Goal: Task Accomplishment & Management: Manage account settings

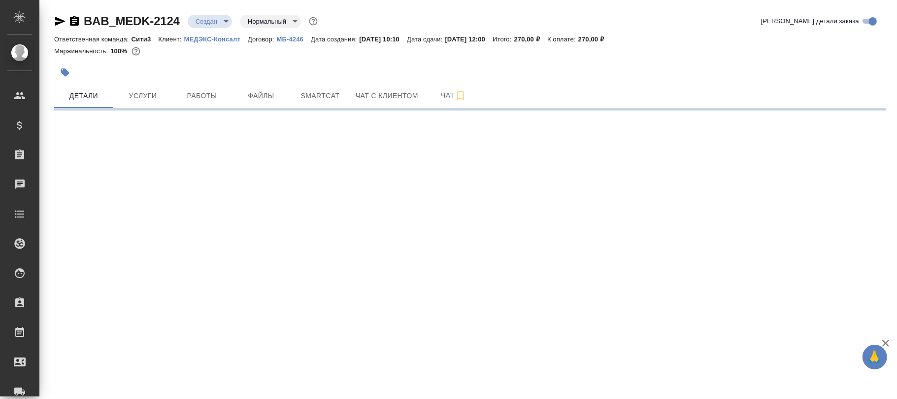
select select "RU"
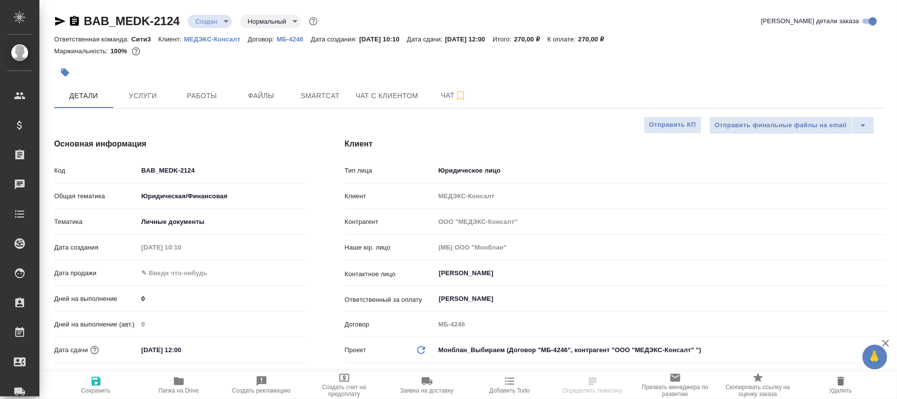
type textarea "x"
select select "RU"
type textarea "x"
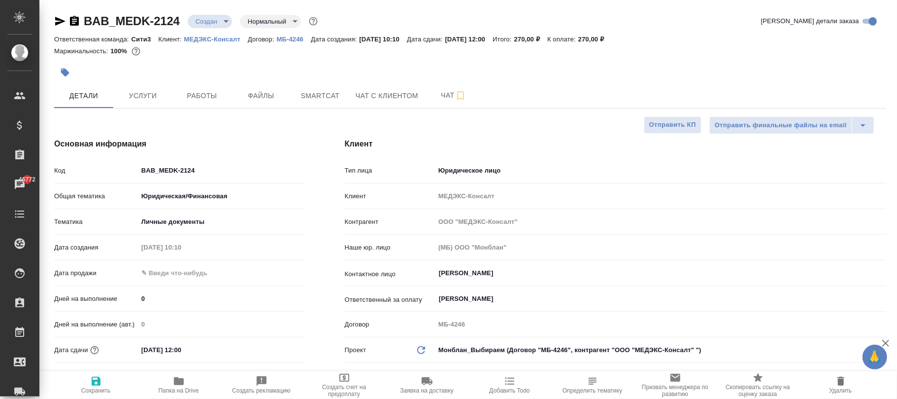
type textarea "x"
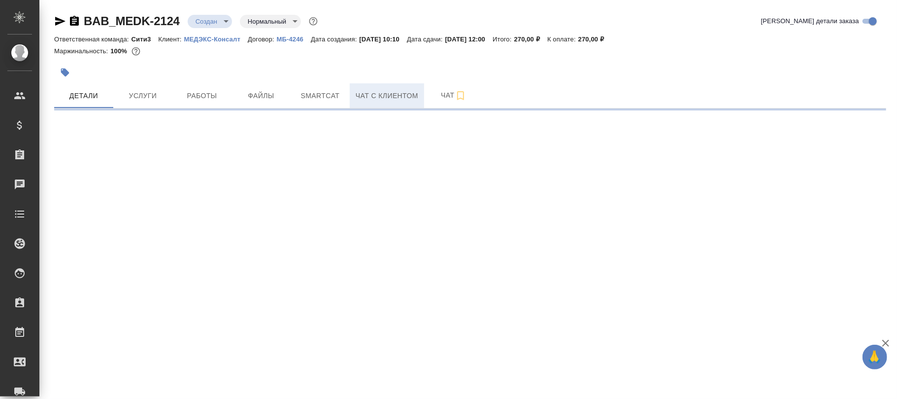
select select "RU"
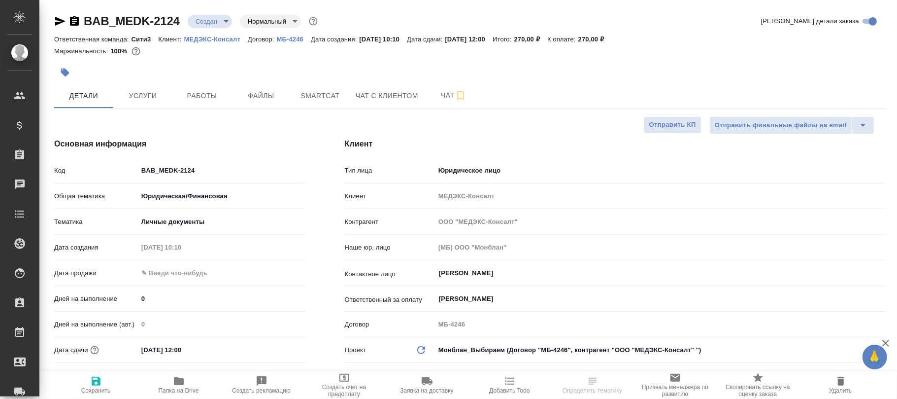
type textarea "x"
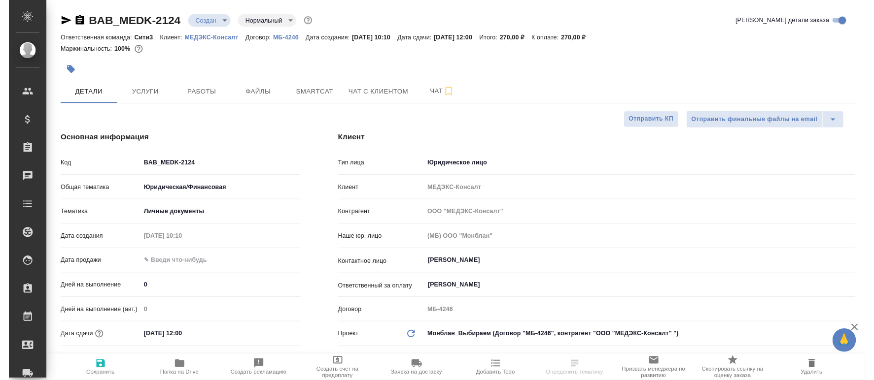
scroll to position [66, 0]
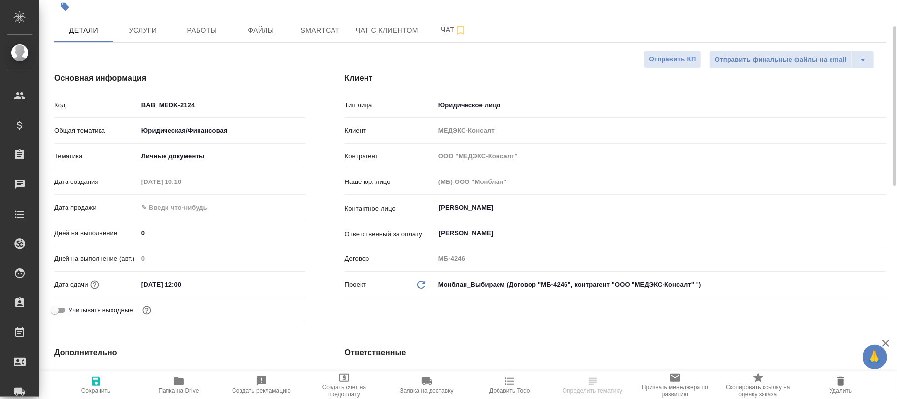
drag, startPoint x: 174, startPoint y: 384, endPoint x: 204, endPoint y: 217, distance: 170.2
click at [174, 383] on icon "button" at bounding box center [179, 381] width 10 height 8
type textarea "x"
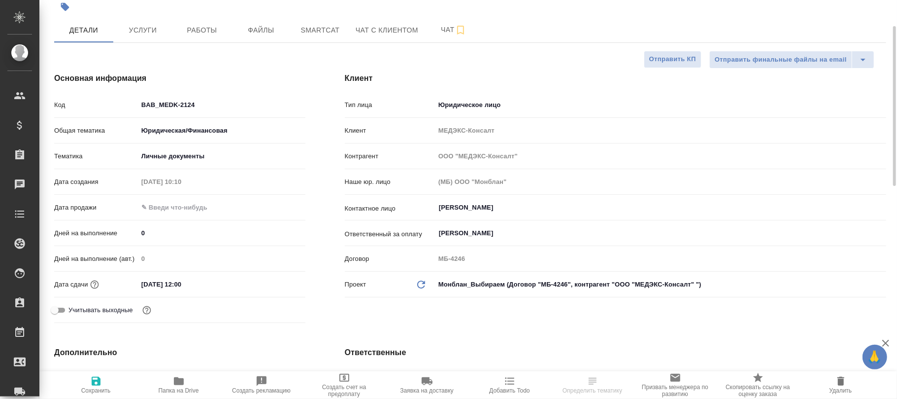
type textarea "x"
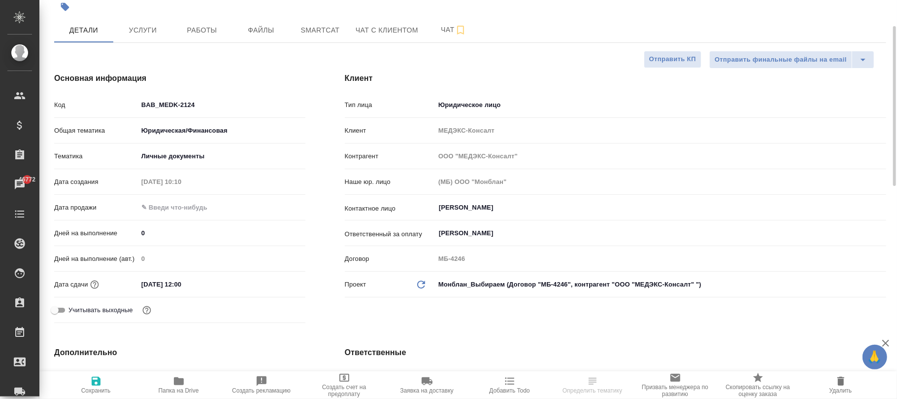
type textarea "x"
select select "RU"
type textarea "x"
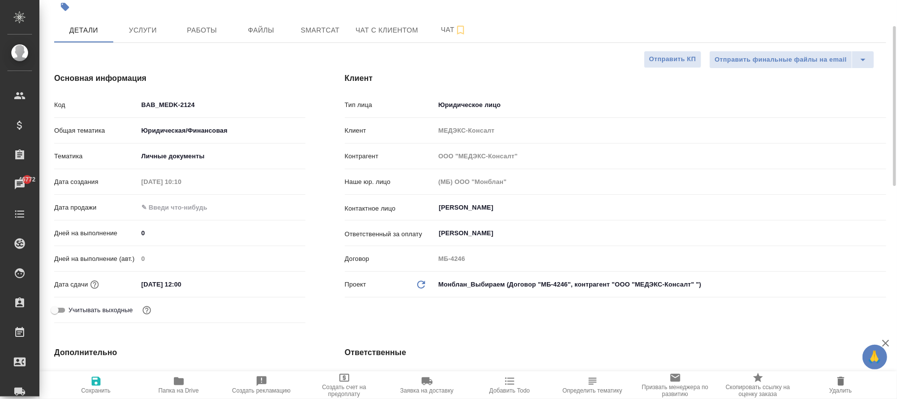
type textarea "x"
drag, startPoint x: 179, startPoint y: 383, endPoint x: 180, endPoint y: 379, distance: 5.0
click at [179, 382] on icon "button" at bounding box center [179, 381] width 10 height 8
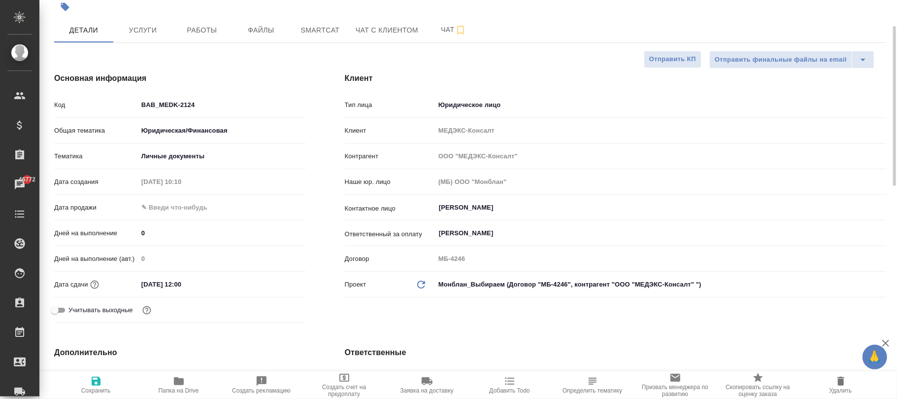
type textarea "x"
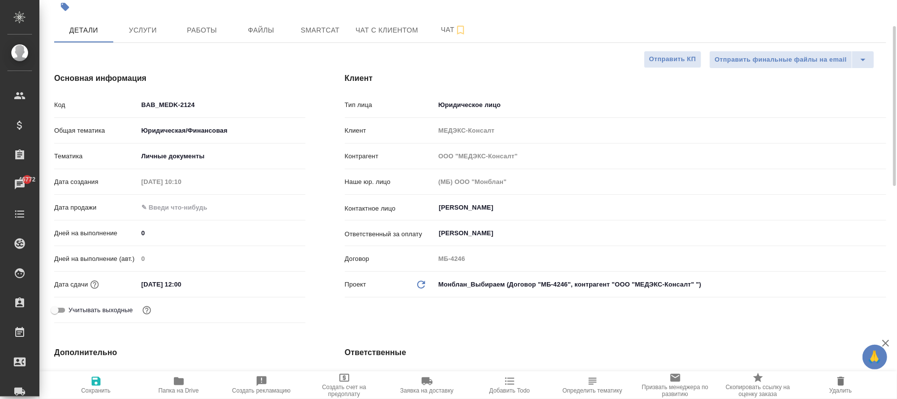
type textarea "x"
click at [203, 106] on input "BAB_MEDK-2124" at bounding box center [222, 105] width 168 height 14
click at [204, 105] on input "BAB_MEDK-2124" at bounding box center [222, 105] width 168 height 14
type input "BAB_MEDK-212"
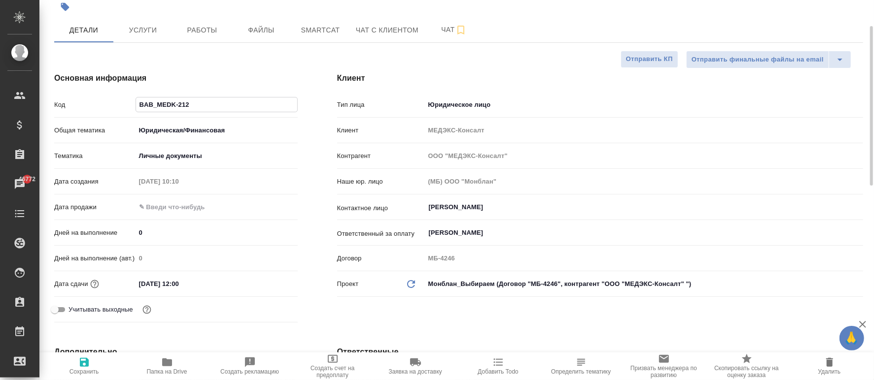
type textarea "x"
type input "BAB_MEDK-2125"
type textarea "x"
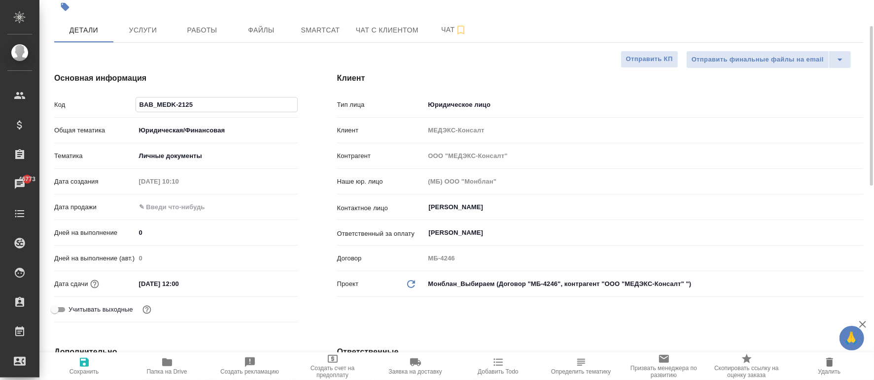
type textarea "x"
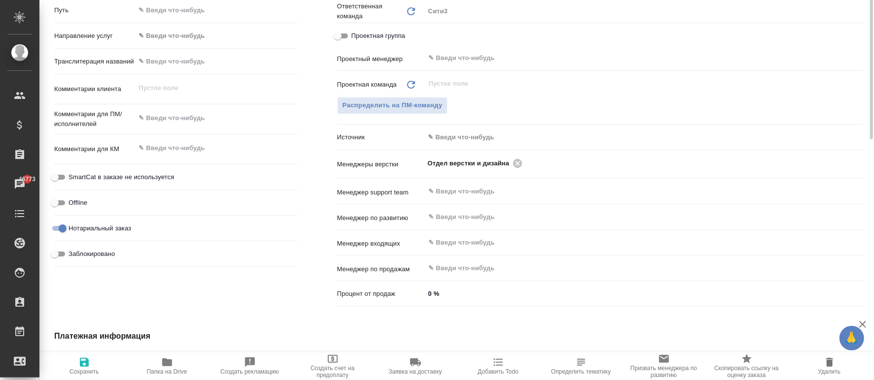
scroll to position [328, 0]
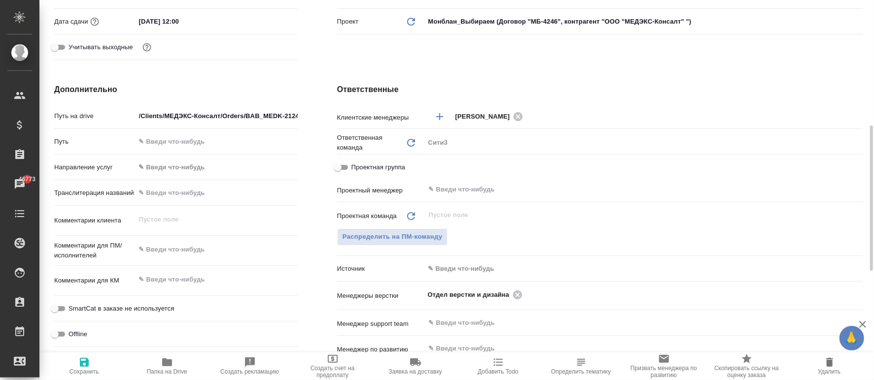
type input "BAB_MEDK-2125"
click at [289, 110] on input "/Clients/МЕДЭКС-Консалт/Orders/BAB_MEDK-2124" at bounding box center [216, 116] width 161 height 14
type input "/Clients/МЕДЭКС-Консалт/Orders/BAB_MEDK-212"
type textarea "x"
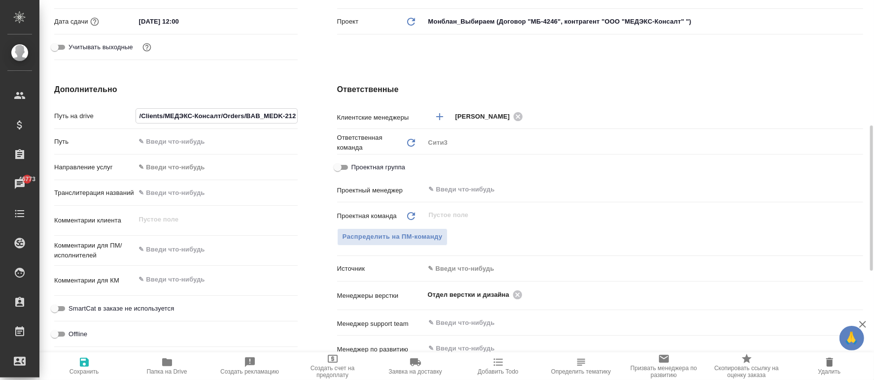
type textarea "x"
type input "/Clients/МЕДЭКС-Консалт/Orders/BAB_MEDK-2125"
type textarea "x"
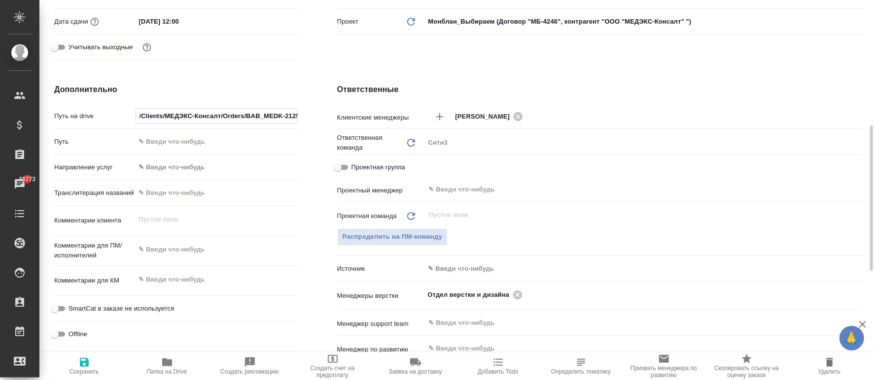
type textarea "x"
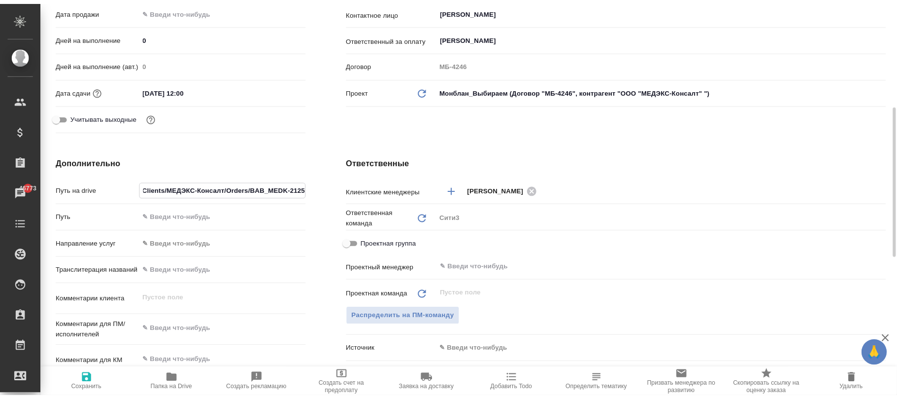
scroll to position [613, 0]
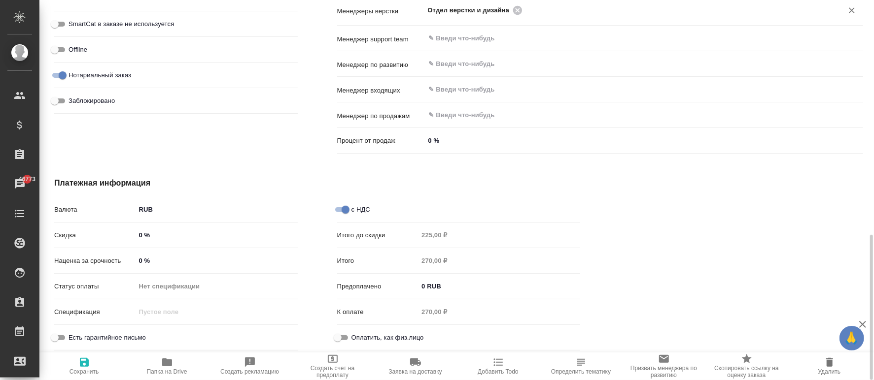
type textarea "x"
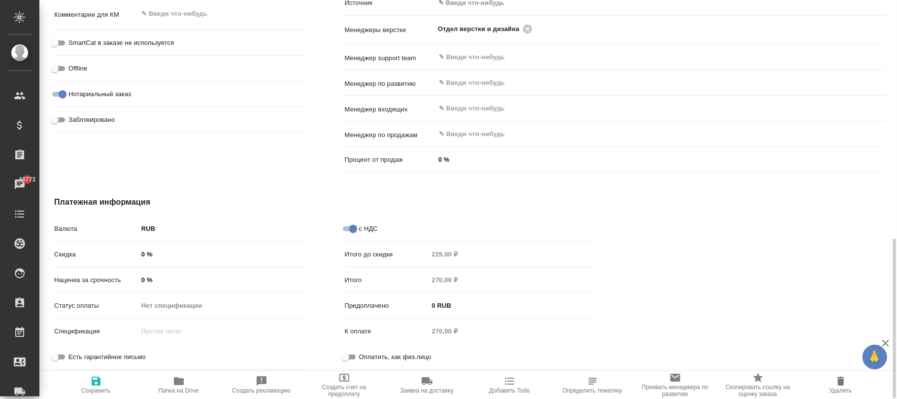
scroll to position [594, 0]
type textarea "x"
type input "/Clients/МЕДЭКС-Консалт/Orders/BAB_MEDK-2125"
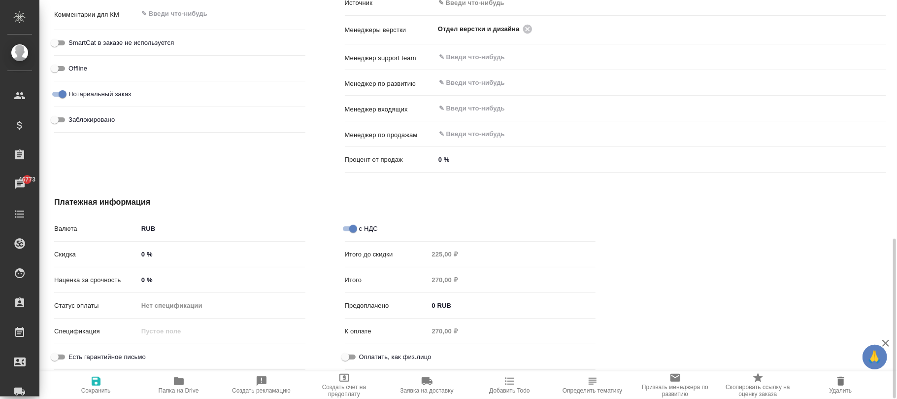
drag, startPoint x: 95, startPoint y: 383, endPoint x: 258, endPoint y: 3, distance: 414.2
click at [95, 381] on icon "button" at bounding box center [96, 381] width 12 height 12
type textarea "x"
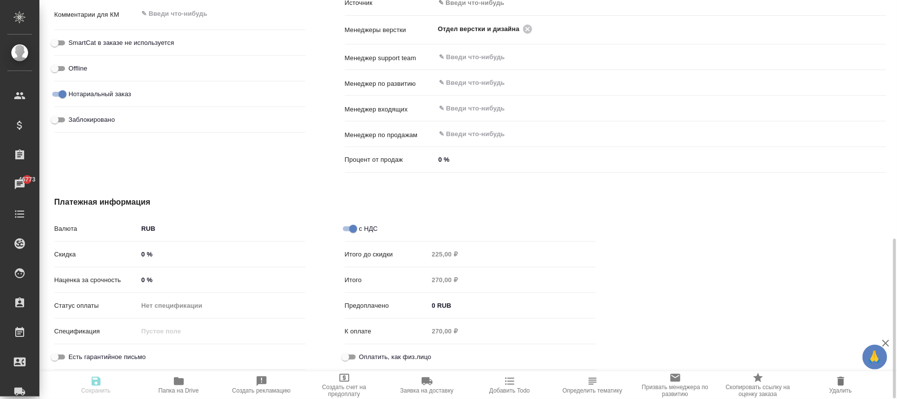
type textarea "x"
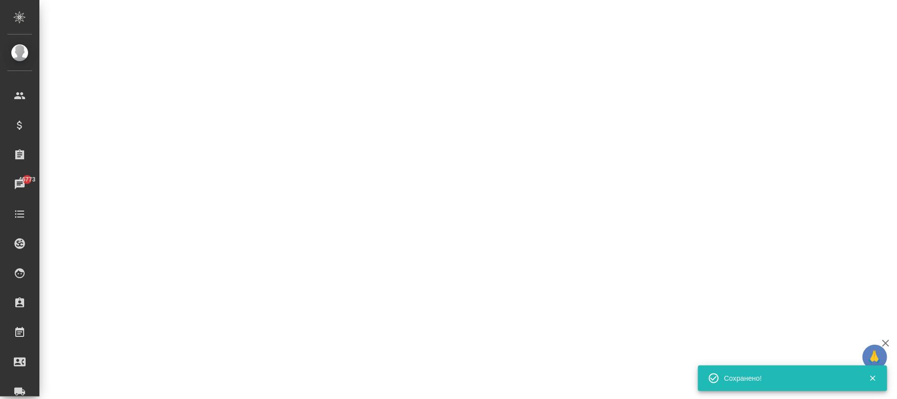
select select "RU"
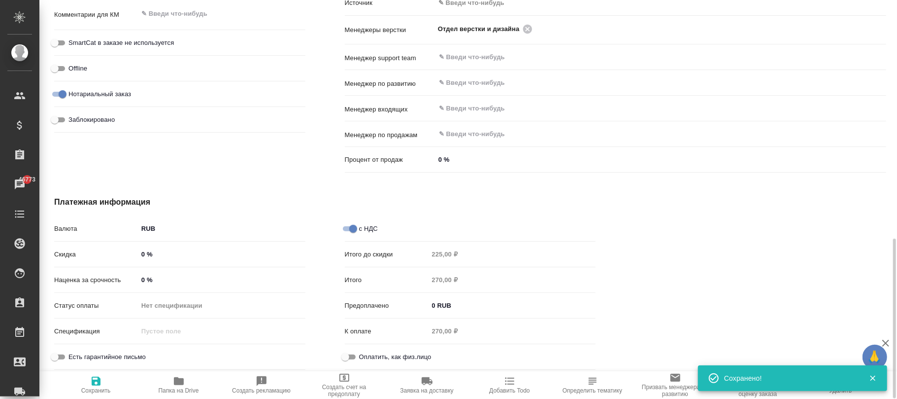
type textarea "x"
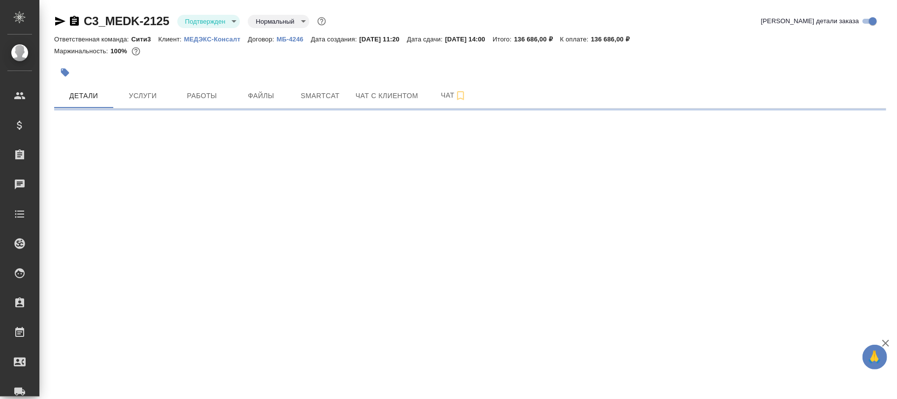
select select "RU"
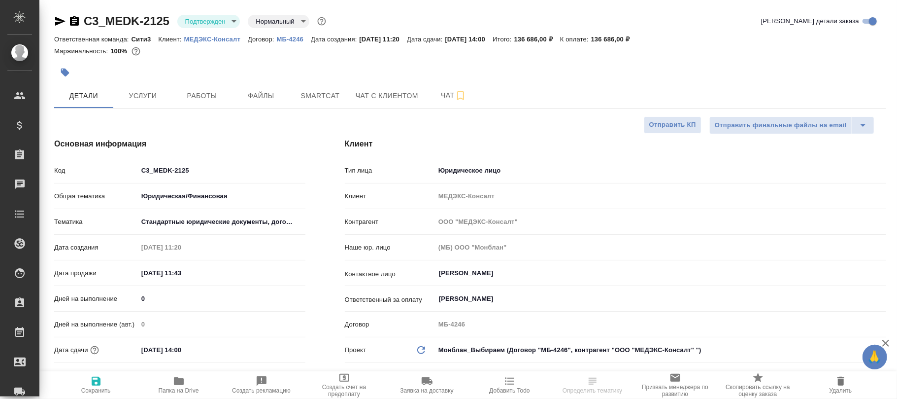
type textarea "x"
click at [217, 169] on input "C3_MEDK-2125" at bounding box center [221, 170] width 167 height 14
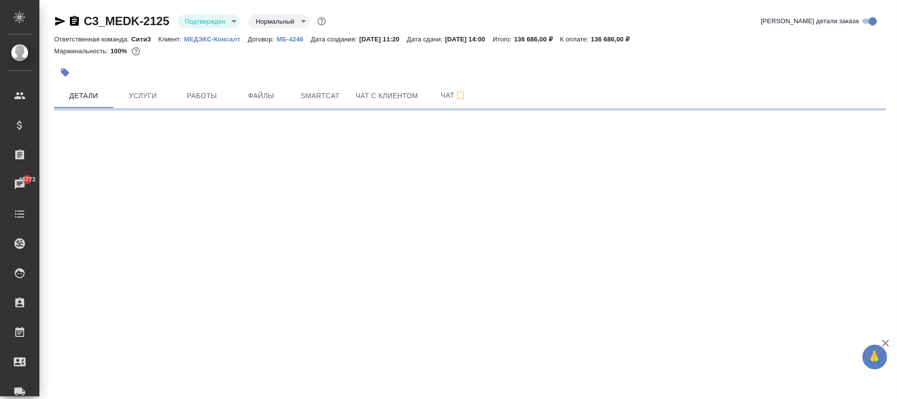
select select "RU"
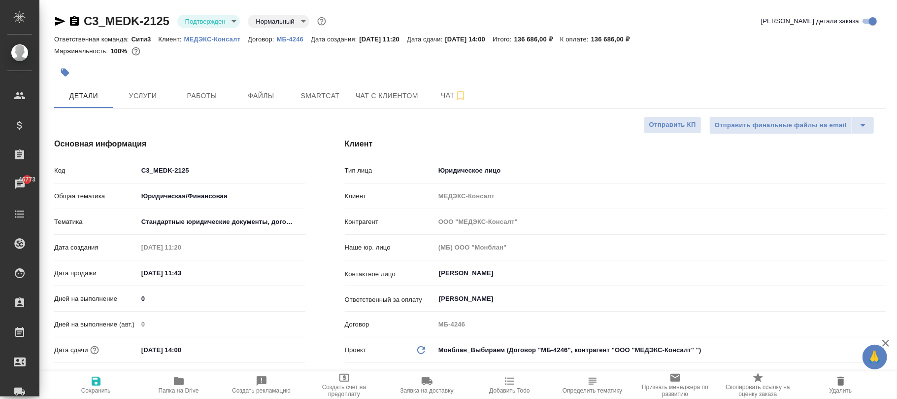
type textarea "x"
click at [205, 169] on input "C3_MEDK-2125" at bounding box center [221, 170] width 167 height 14
type input "C3_MEDK-212"
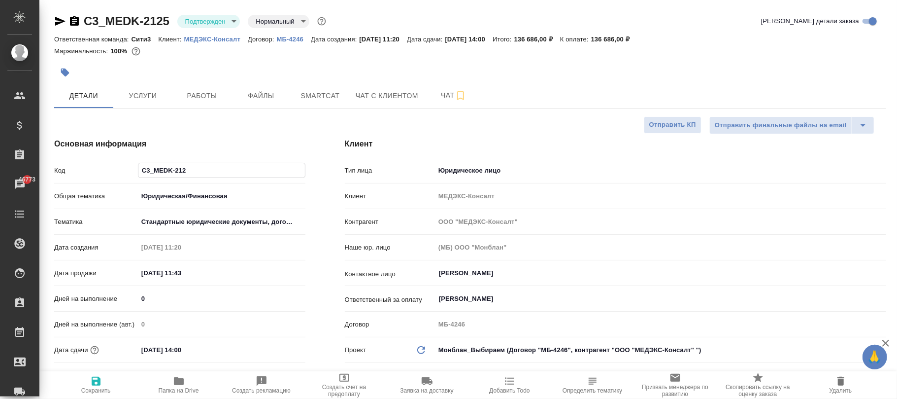
type textarea "x"
type input "C3_MEDK-2126"
type textarea "x"
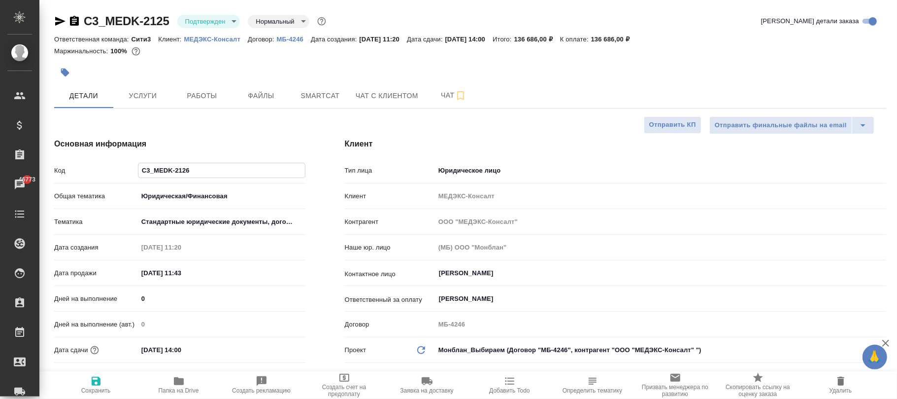
type textarea "x"
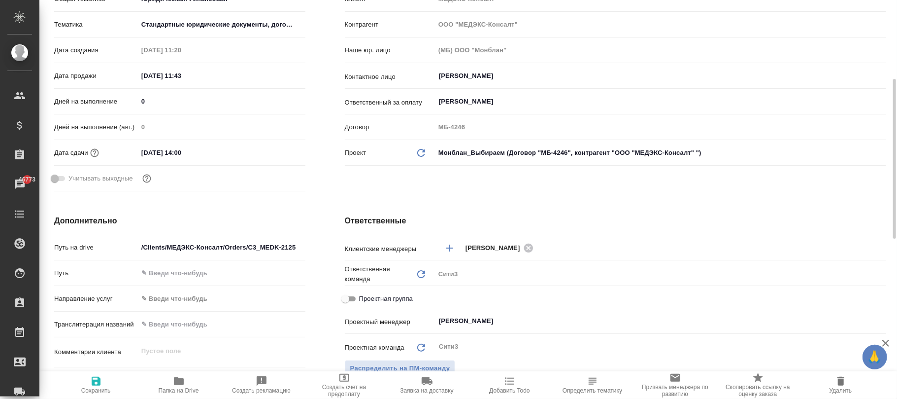
type input "C3_MEDK-2126"
click at [301, 245] on input "/Clients/МЕДЭКС-Консалт/Orders/C3_MEDK-2125" at bounding box center [221, 247] width 167 height 14
type input "/Clients/МЕДЭКС-Консалт/Orders/C3_MEDK-212"
type textarea "x"
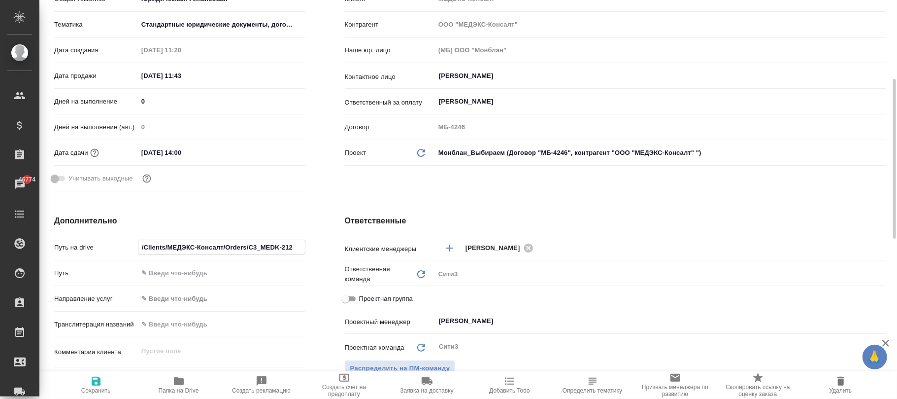
type textarea "x"
type input "/Clients/МЕДЭКС-Консалт/Orders/C3_MEDK-2126"
type textarea "x"
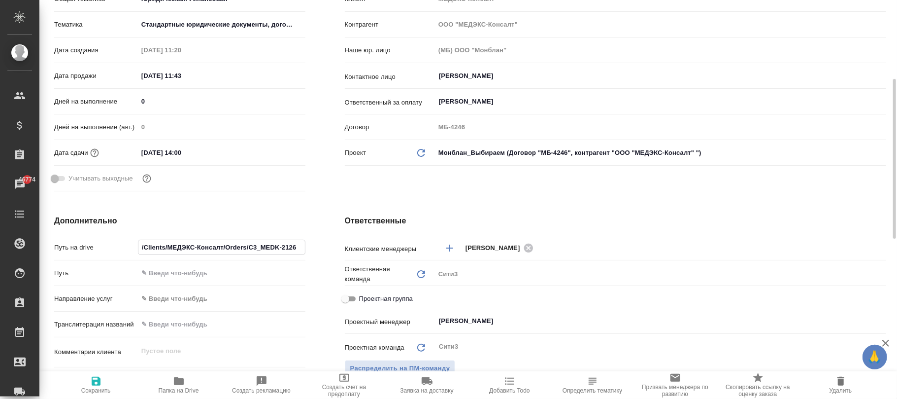
type input "/Clients/МЕДЭКС-Консалт/Orders/C3_MEDK-2126"
click at [103, 379] on span "Сохранить" at bounding box center [96, 384] width 71 height 19
type textarea "x"
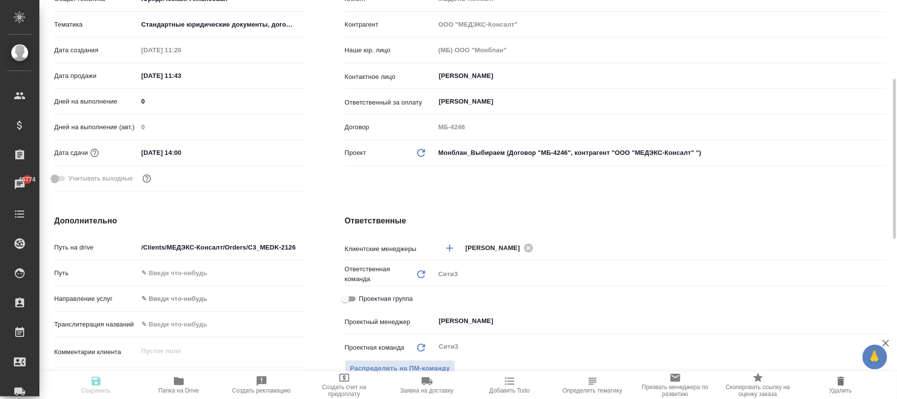
type textarea "x"
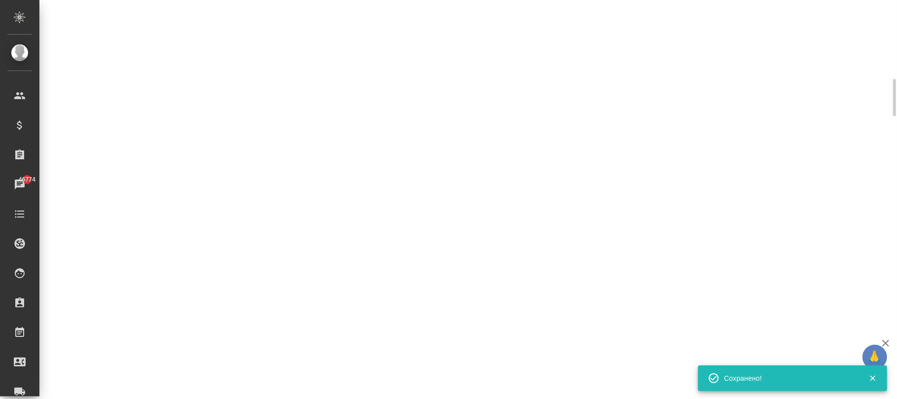
select select "RU"
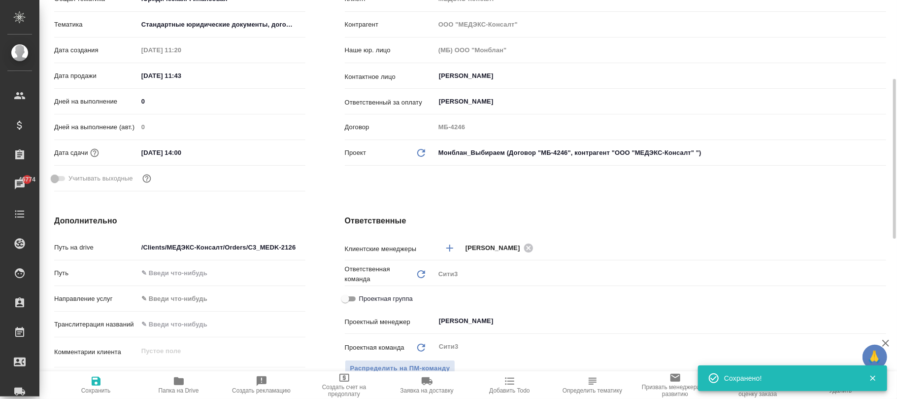
type textarea "x"
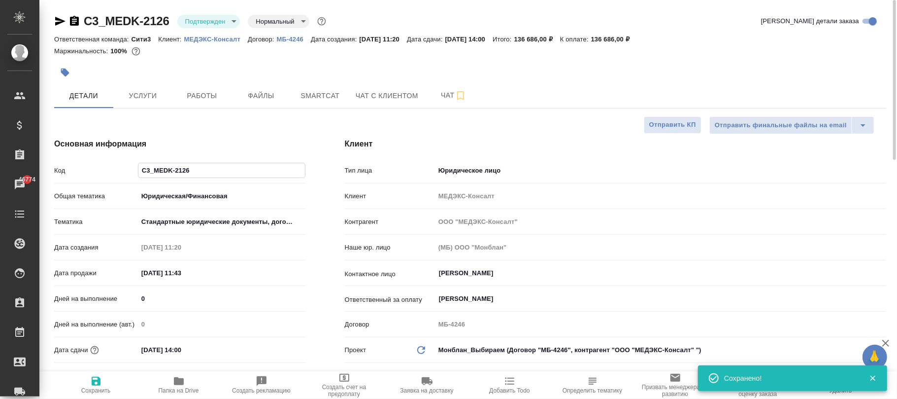
drag, startPoint x: 192, startPoint y: 170, endPoint x: 125, endPoint y: 175, distance: 67.2
click at [125, 175] on div "Код C3_MEDK-2126" at bounding box center [179, 170] width 251 height 17
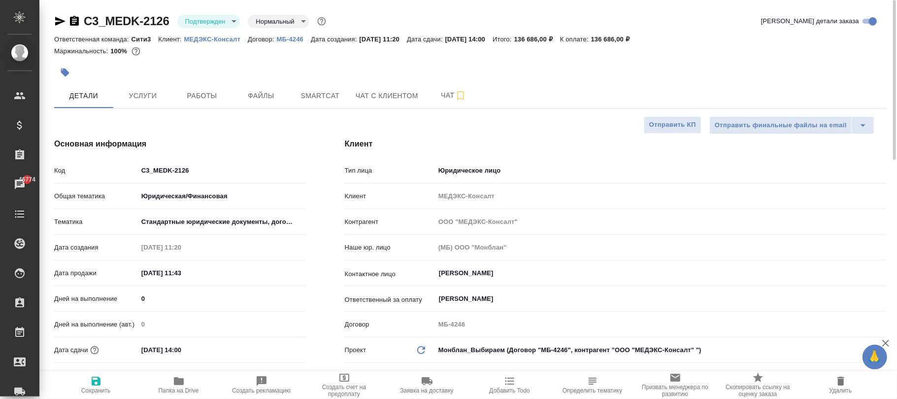
type textarea "x"
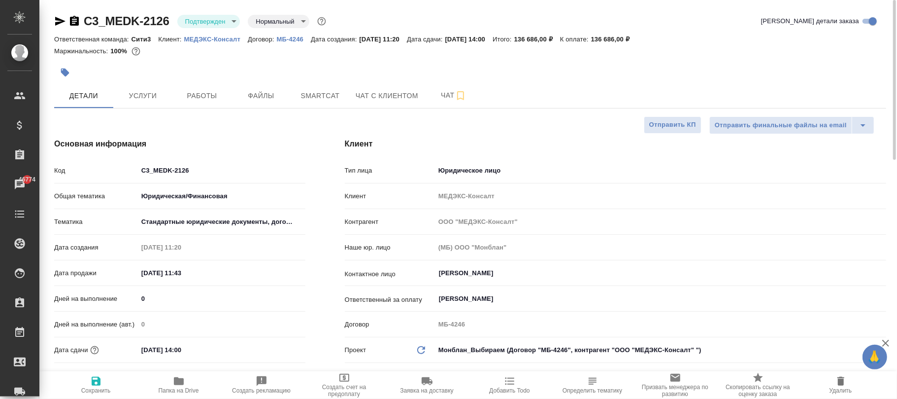
type textarea "x"
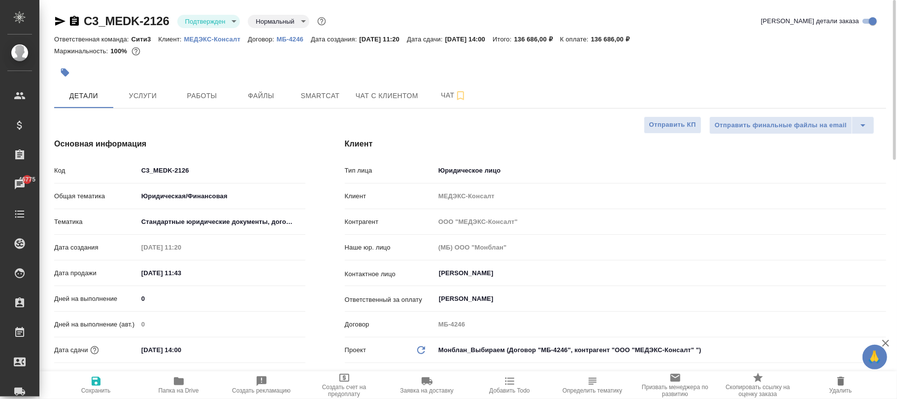
type textarea "x"
click at [93, 385] on icon "button" at bounding box center [96, 381] width 9 height 9
type textarea "x"
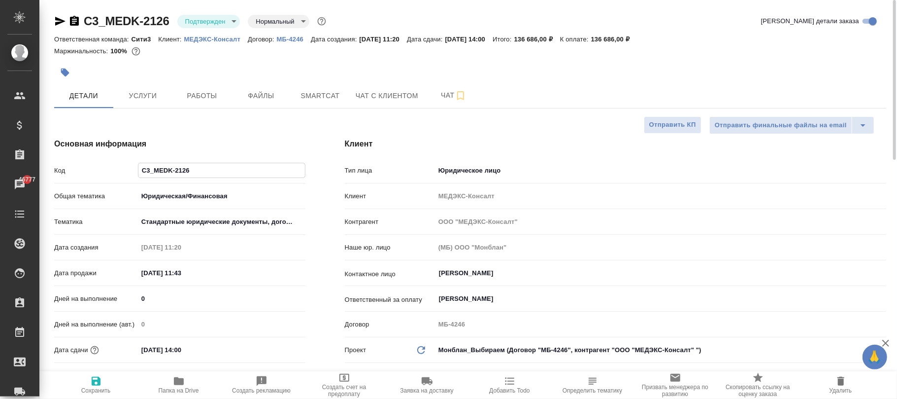
type textarea "x"
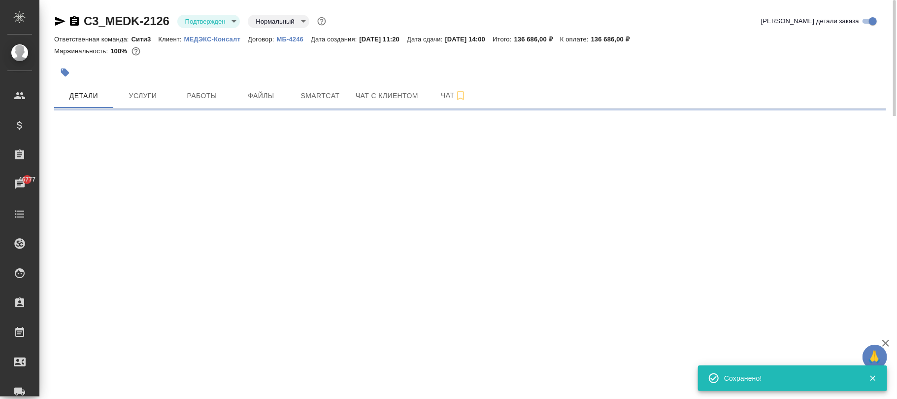
select select "RU"
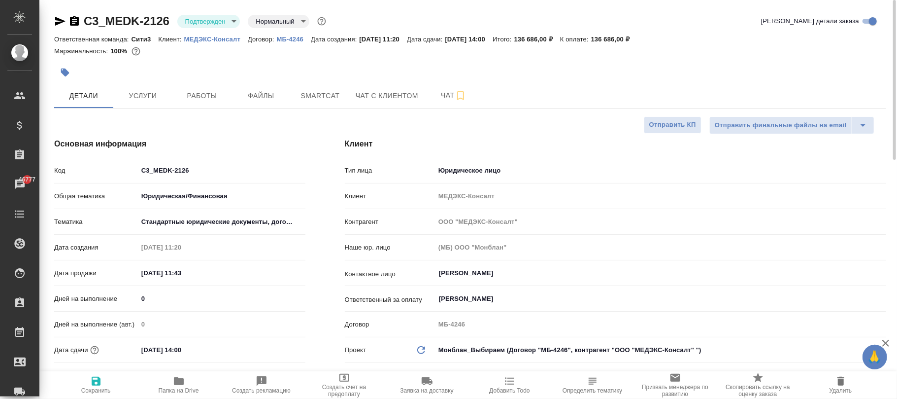
type textarea "x"
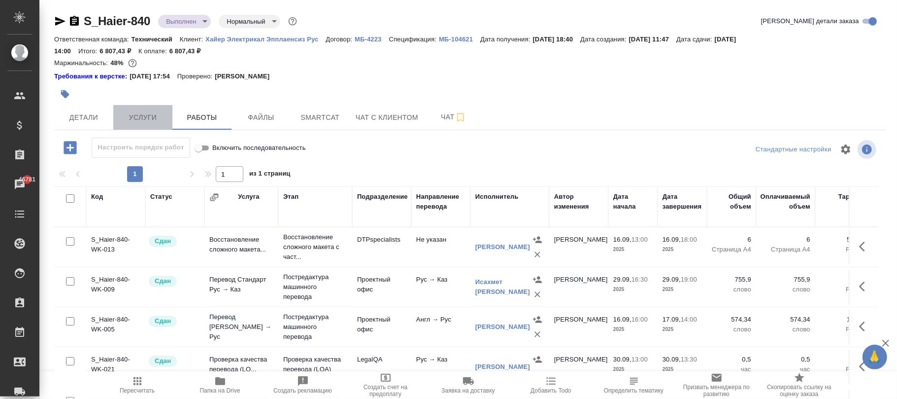
click at [147, 113] on span "Услуги" at bounding box center [142, 117] width 47 height 12
